Goal: Information Seeking & Learning: Learn about a topic

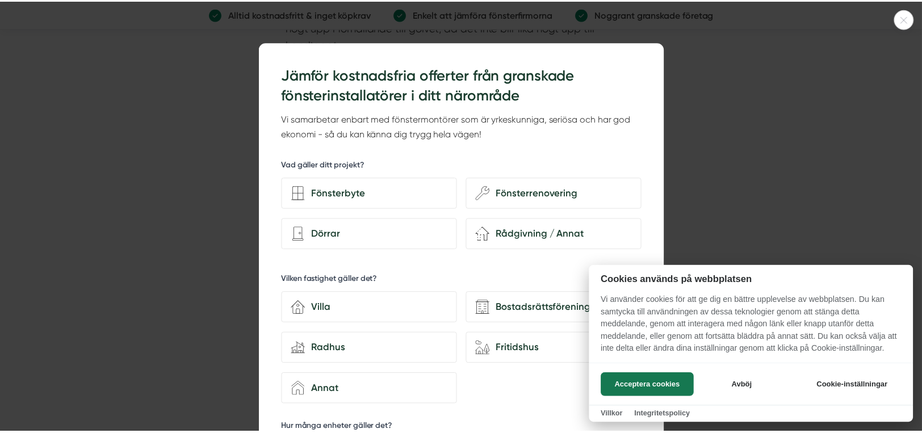
scroll to position [2613, 0]
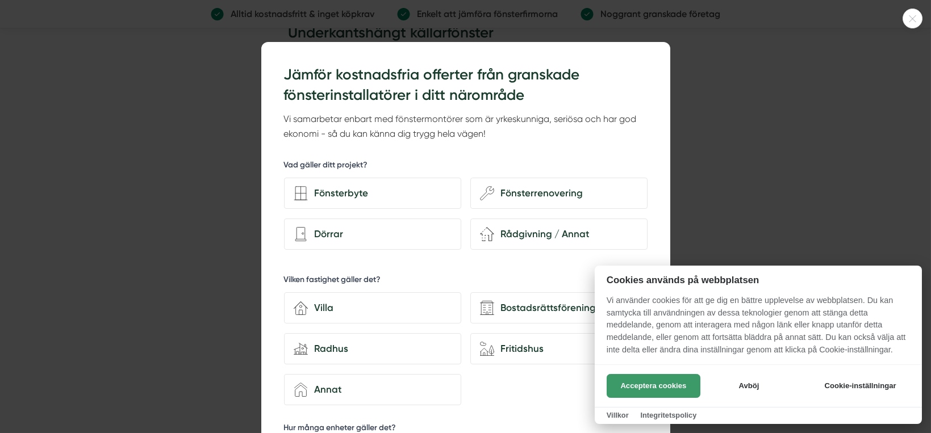
click at [663, 385] on button "Acceptera cookies" at bounding box center [654, 386] width 94 height 24
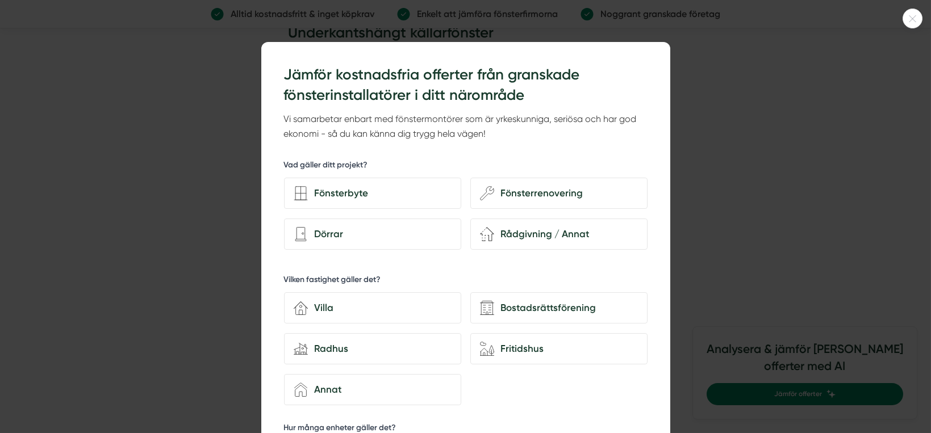
click at [914, 20] on icon at bounding box center [912, 18] width 19 height 7
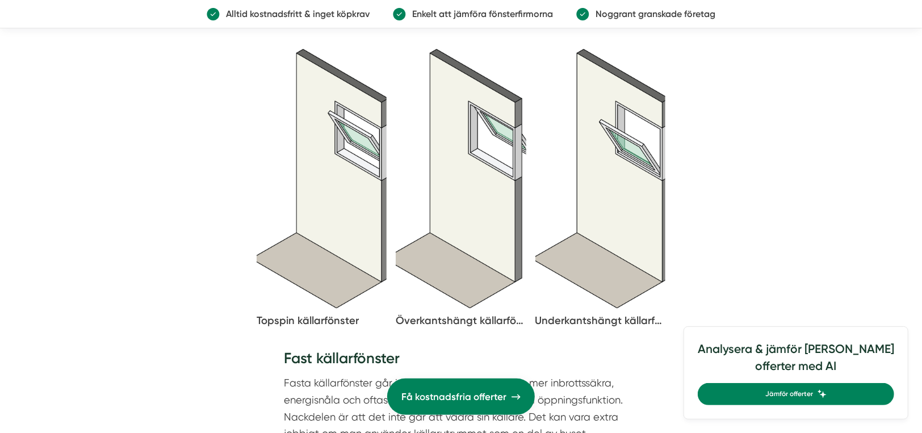
scroll to position [1931, 0]
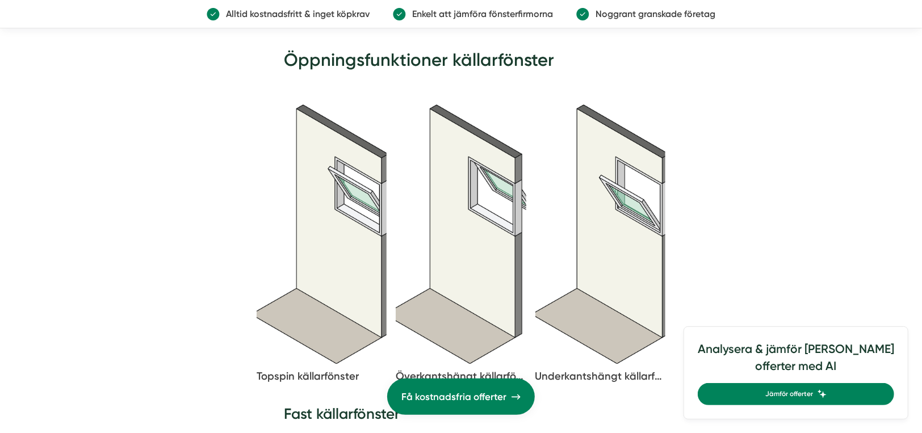
click at [343, 160] on img at bounding box center [322, 234] width 130 height 259
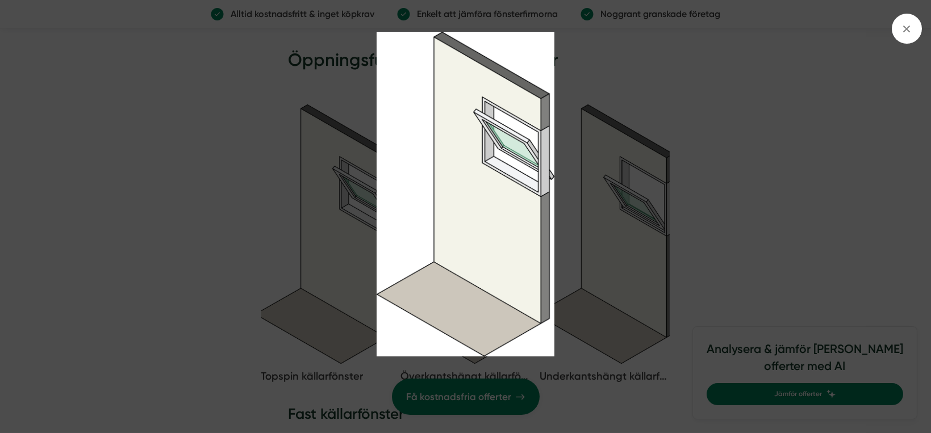
click at [156, 102] on img at bounding box center [465, 194] width 698 height 325
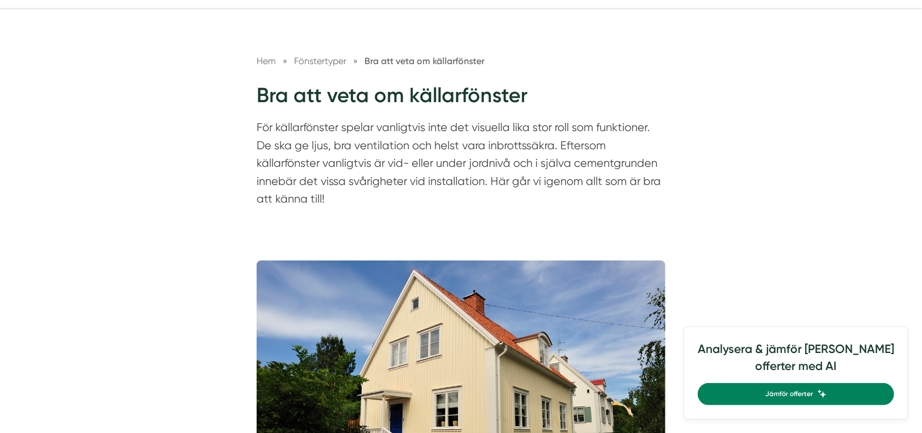
scroll to position [0, 0]
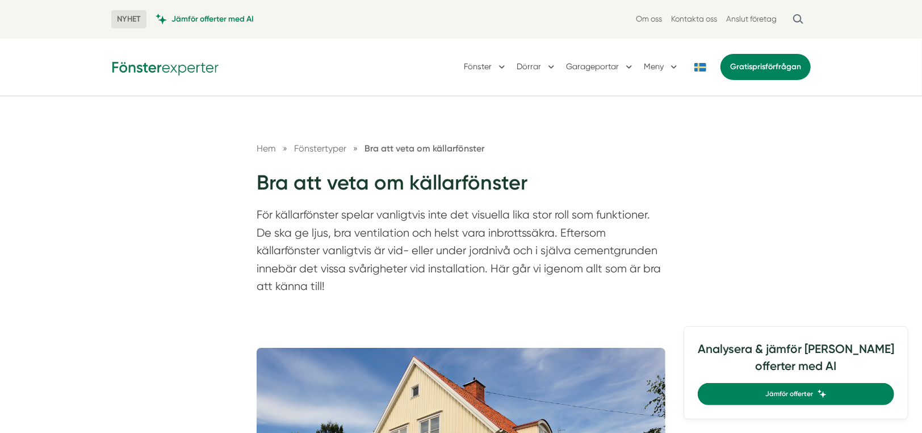
click at [331, 151] on span "Fönstertyper" at bounding box center [320, 148] width 52 height 11
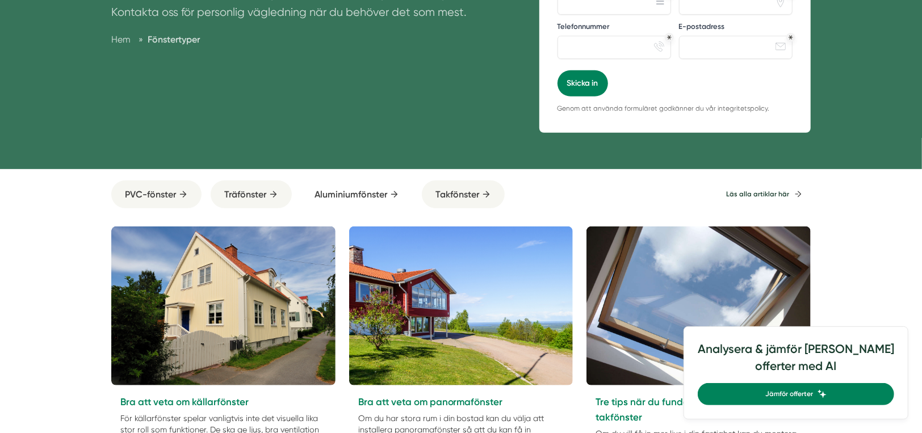
scroll to position [341, 0]
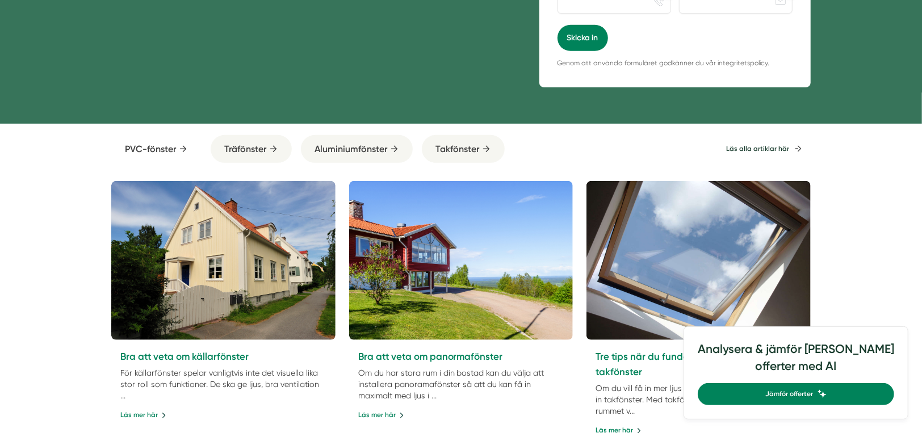
click at [165, 142] on span "PVC-fönster" at bounding box center [150, 149] width 51 height 14
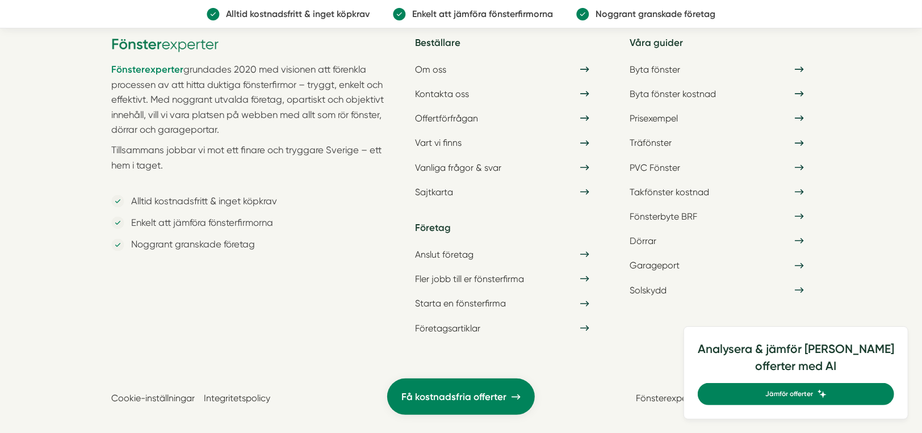
scroll to position [1002, 0]
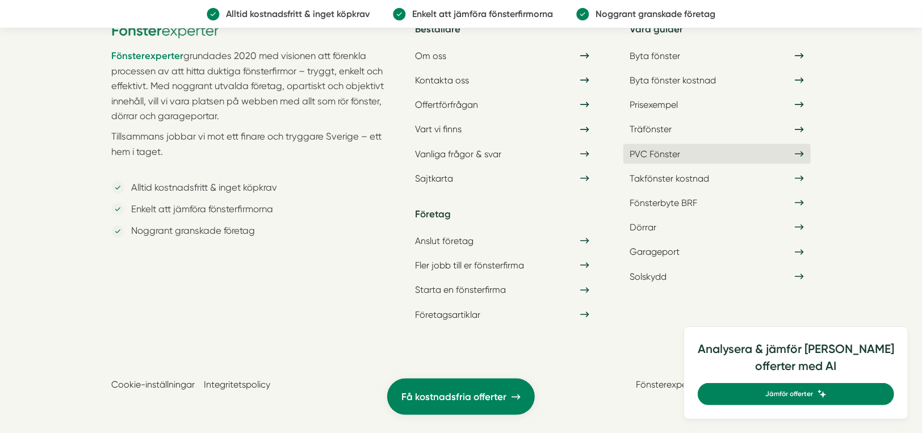
click at [660, 153] on link "PVC Fönster" at bounding box center [717, 154] width 187 height 20
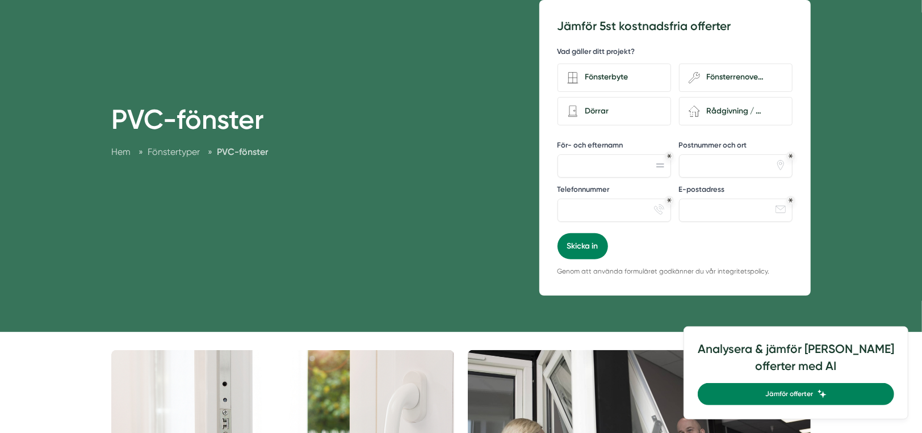
scroll to position [0, 0]
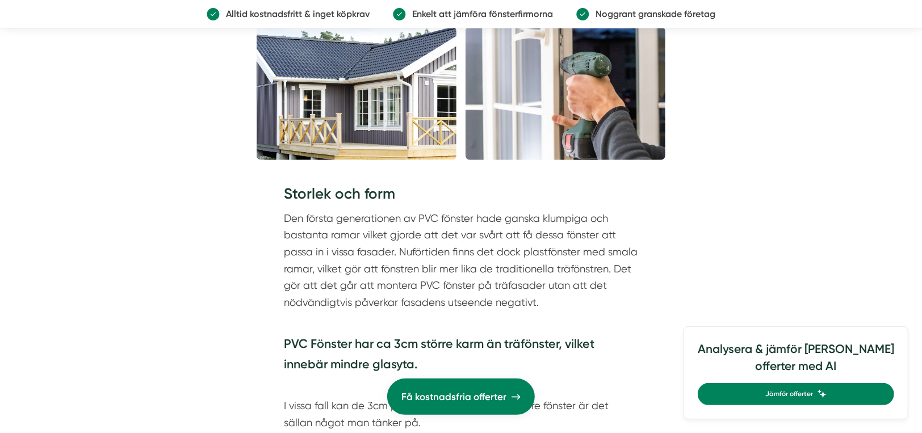
scroll to position [3464, 0]
